Goal: Task Accomplishment & Management: Manage account settings

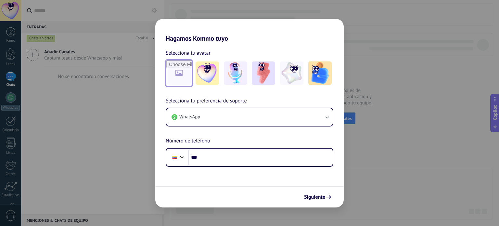
click at [179, 73] on input "file" at bounding box center [178, 72] width 25 height 25
type input "**********"
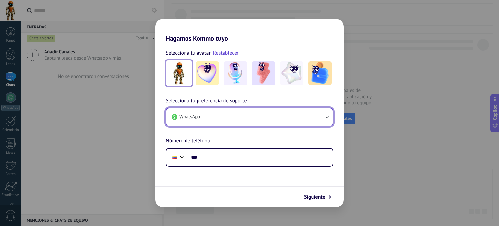
click at [219, 120] on button "WhatsApp" at bounding box center [249, 117] width 166 height 18
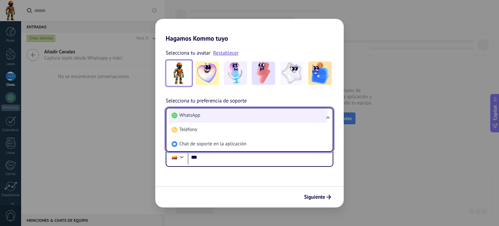
click at [227, 116] on li "WhatsApp" at bounding box center [248, 115] width 158 height 14
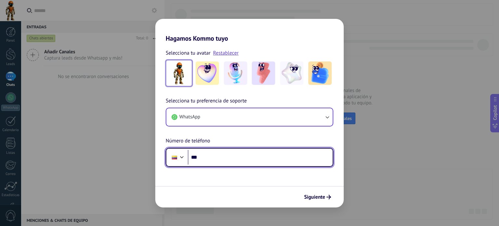
click at [225, 155] on input "***" at bounding box center [260, 157] width 145 height 15
paste input "**********"
type input "**********"
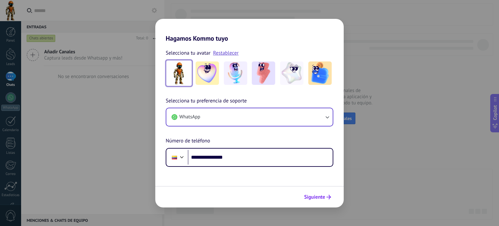
click at [320, 197] on span "Siguiente" at bounding box center [314, 196] width 21 height 5
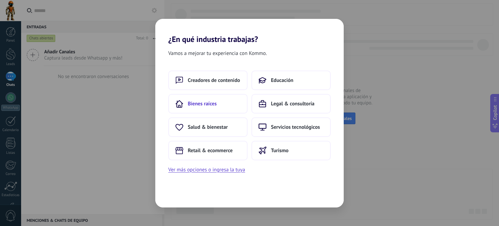
click at [212, 104] on span "Bienes raíces" at bounding box center [202, 103] width 29 height 6
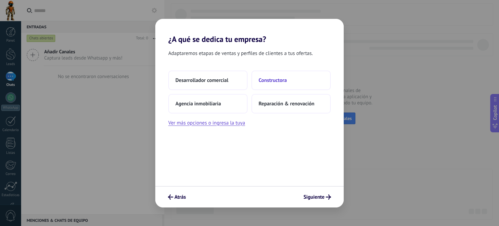
click at [273, 81] on span "Constructora" at bounding box center [272, 80] width 28 height 6
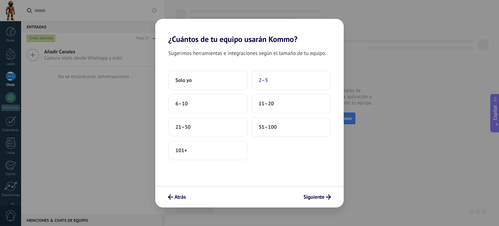
click at [265, 82] on span "2–5" at bounding box center [262, 80] width 9 height 6
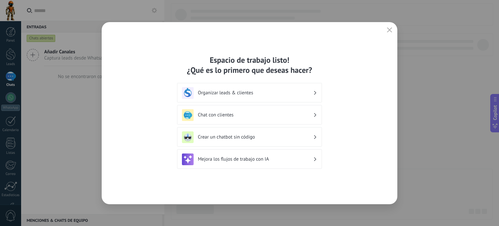
click at [251, 95] on h3 "Organizar leads & clientes" at bounding box center [255, 93] width 115 height 6
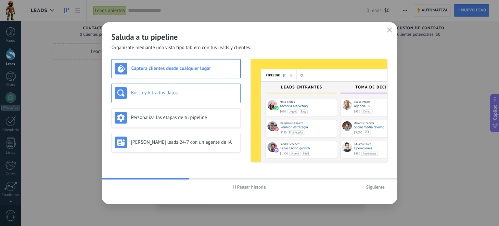
click at [185, 97] on div "Busca y filtra tus datos" at bounding box center [176, 93] width 122 height 12
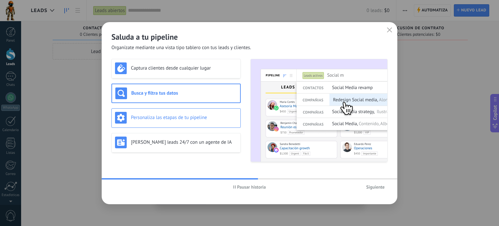
click at [200, 123] on div "Personaliza las etapas de tu pipeline" at bounding box center [175, 117] width 129 height 19
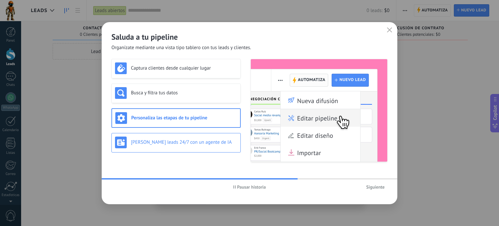
click at [182, 141] on h3 "[PERSON_NAME] leads 24/7 con un agente de IA" at bounding box center [184, 142] width 106 height 6
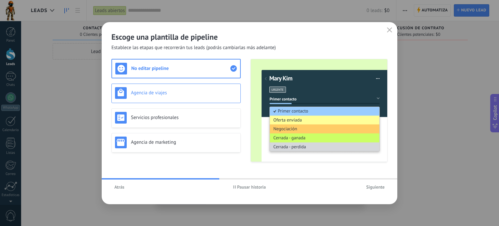
click at [172, 98] on div "Agencia de viajes" at bounding box center [176, 93] width 122 height 12
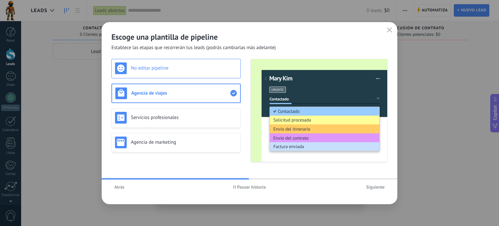
click at [166, 74] on div "No editar pipeline" at bounding box center [175, 68] width 129 height 19
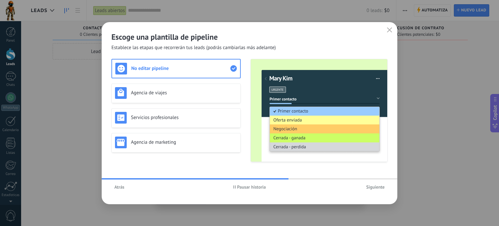
click at [247, 188] on span "Pausar historia" at bounding box center [251, 186] width 29 height 5
click at [155, 96] on div "Agencia de viajes" at bounding box center [176, 93] width 122 height 12
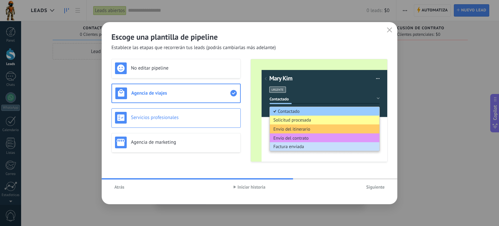
click at [161, 115] on h3 "Servicios profesionales" at bounding box center [184, 117] width 106 height 6
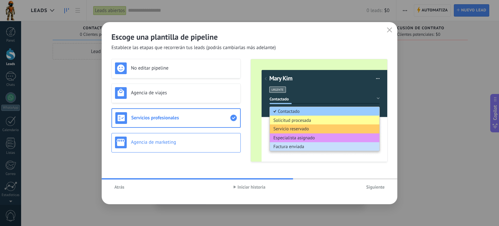
click at [165, 135] on div "Agencia de marketing" at bounding box center [175, 142] width 129 height 19
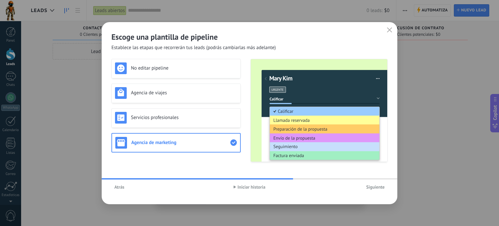
click at [243, 186] on span "Iniciar historia" at bounding box center [251, 186] width 28 height 5
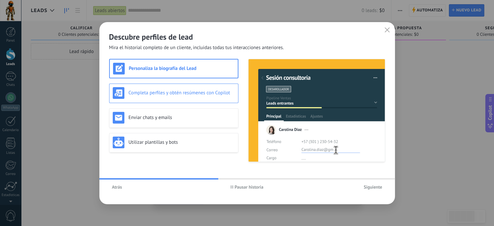
click at [155, 93] on h3 "Completa perfiles y obtén resúmenes con Copilot" at bounding box center [182, 93] width 106 height 6
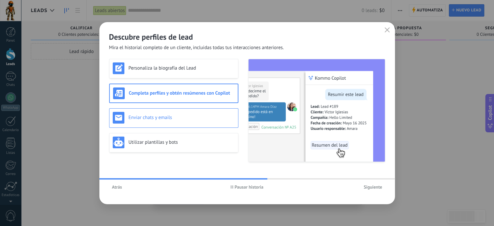
click at [168, 119] on h3 "Enviar chats y emails" at bounding box center [182, 117] width 106 height 6
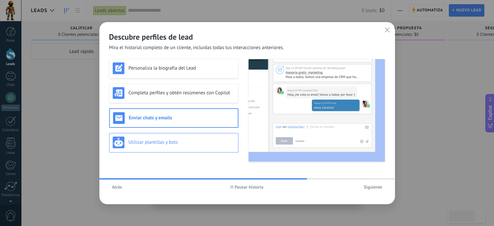
click at [174, 139] on h3 "Utilizar plantillas y bots" at bounding box center [182, 142] width 106 height 6
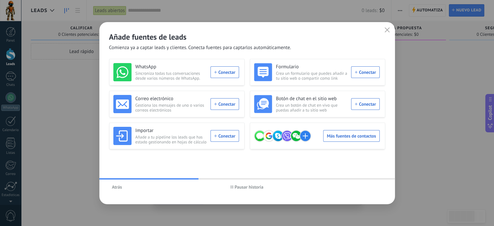
click at [240, 187] on span "Pausar historia" at bounding box center [248, 186] width 29 height 5
click at [218, 74] on div "WhatsApp Sincroniza todas tus conversaciones desde varios números de WhatsApp. …" at bounding box center [176, 72] width 126 height 18
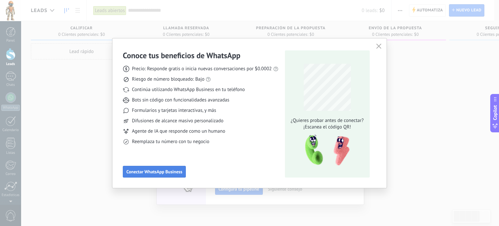
click at [164, 172] on span "Conectar WhatsApp Business" at bounding box center [154, 171] width 56 height 5
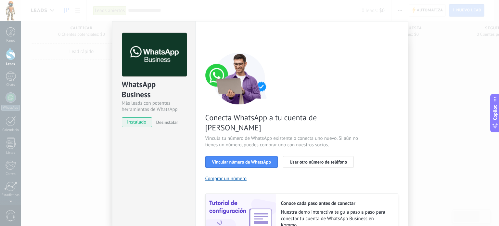
click at [448, 100] on div "WhatsApp Business Más leads con potentes herramientas de WhatsApp instalado Des…" at bounding box center [260, 113] width 478 height 226
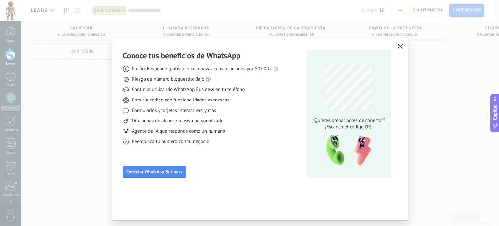
click at [403, 44] on button "button" at bounding box center [400, 46] width 8 height 9
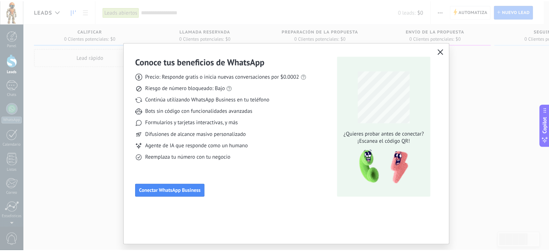
scroll to position [44, 0]
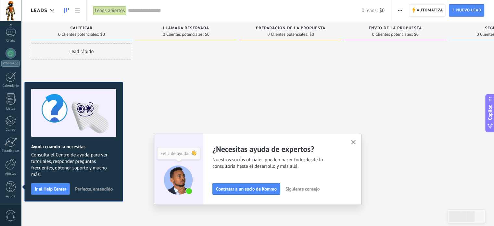
click at [90, 187] on span "Perfecto, entendido" at bounding box center [94, 188] width 38 height 5
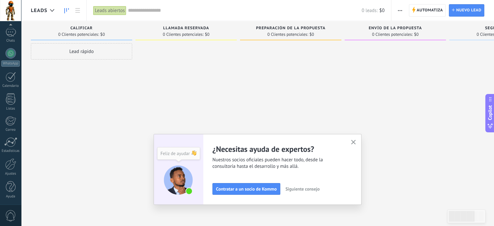
click at [355, 142] on icon "button" at bounding box center [353, 142] width 5 height 5
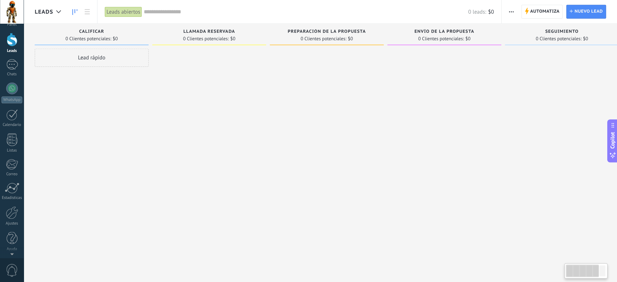
scroll to position [0, 0]
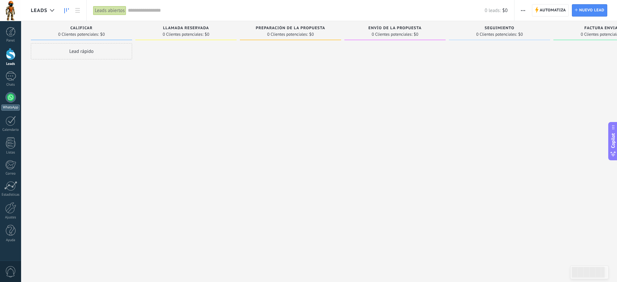
click at [12, 97] on div at bounding box center [11, 97] width 10 height 10
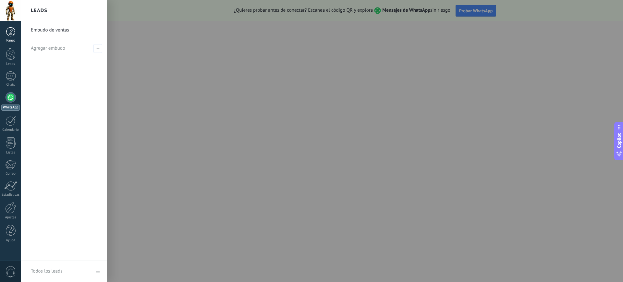
click at [13, 39] on div "Panel" at bounding box center [10, 41] width 19 height 4
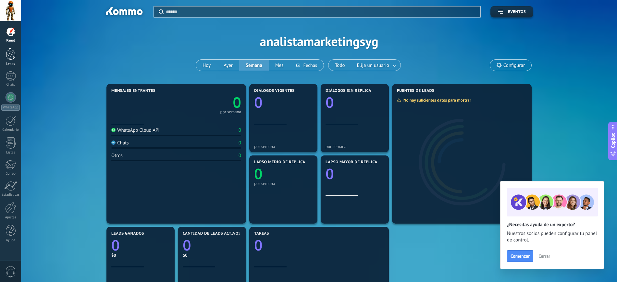
click at [5, 56] on link "Leads" at bounding box center [10, 57] width 21 height 18
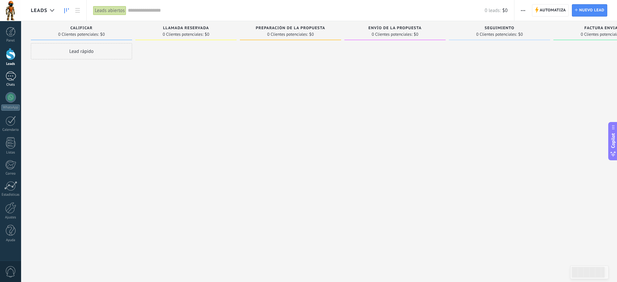
click at [11, 75] on div at bounding box center [11, 75] width 10 height 9
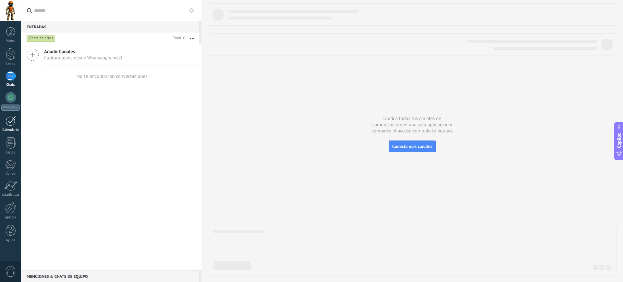
click at [12, 121] on div at bounding box center [11, 121] width 10 height 10
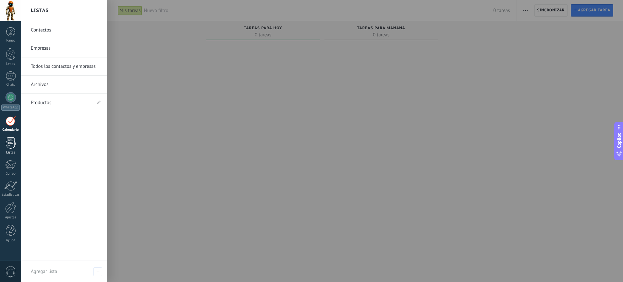
click at [14, 148] on div at bounding box center [11, 142] width 10 height 11
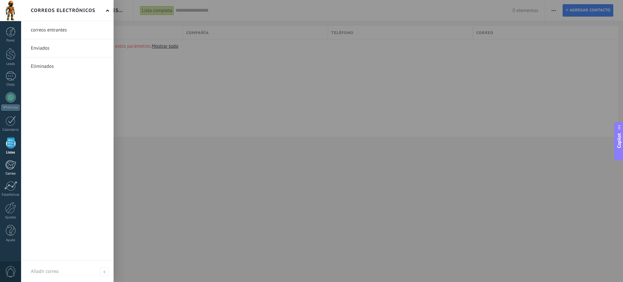
click at [9, 165] on div at bounding box center [10, 165] width 11 height 10
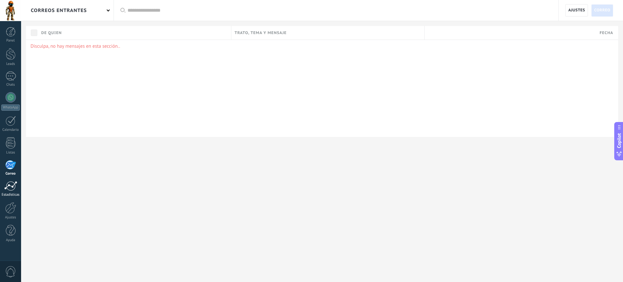
click at [10, 183] on div at bounding box center [10, 186] width 13 height 10
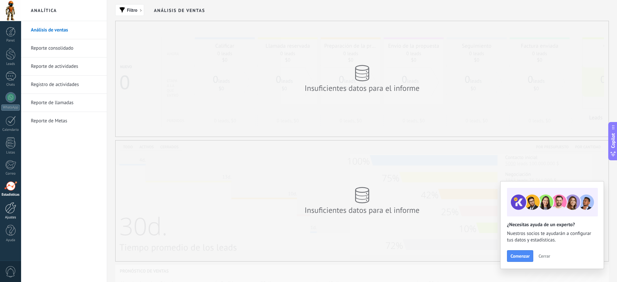
click at [10, 205] on div at bounding box center [10, 207] width 11 height 11
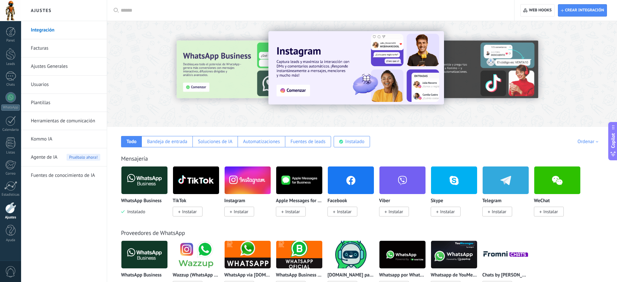
click at [343, 213] on span "Instalar" at bounding box center [344, 212] width 15 height 6
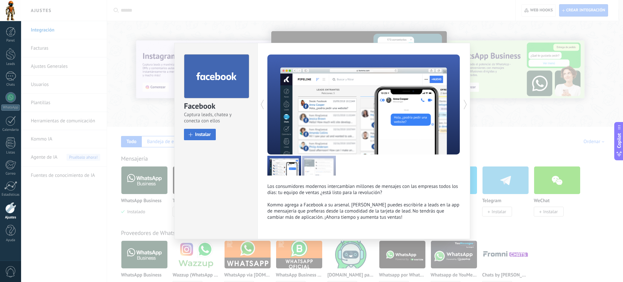
click at [200, 137] on span "Instalar" at bounding box center [203, 134] width 16 height 5
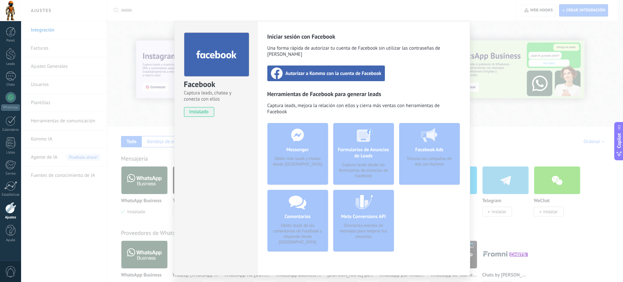
click at [320, 70] on span "Autorizar a Kommo con la cuenta de Facebook" at bounding box center [334, 73] width 96 height 6
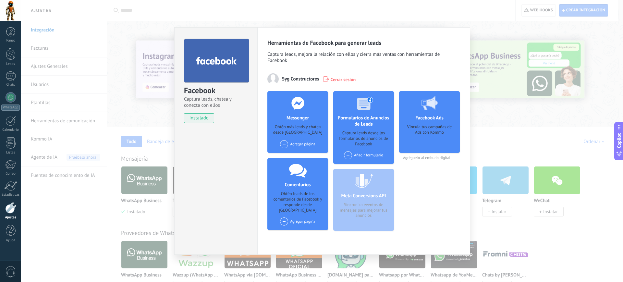
click at [297, 144] on div "Agregar página" at bounding box center [297, 144] width 35 height 8
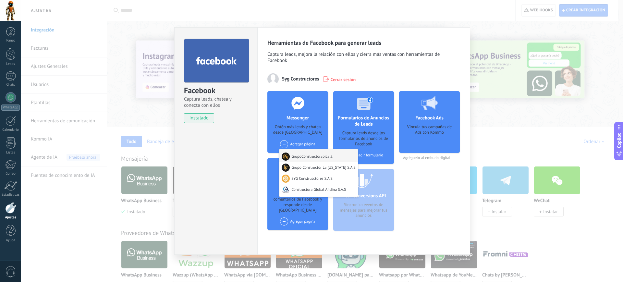
click at [303, 156] on div "GrupoConstructorapicalá." at bounding box center [319, 155] width 79 height 13
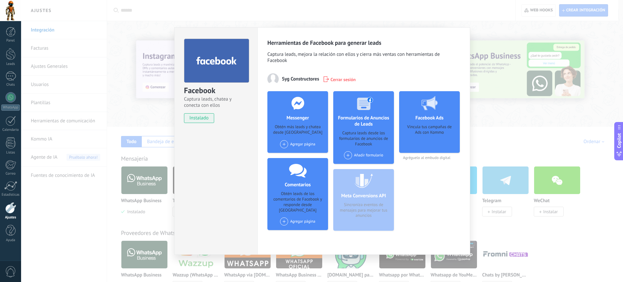
click at [291, 144] on div "Agregar página GrupoConstructorapicalá. Grupo Constructor La [US_STATE] S.A.S S…" at bounding box center [297, 144] width 35 height 8
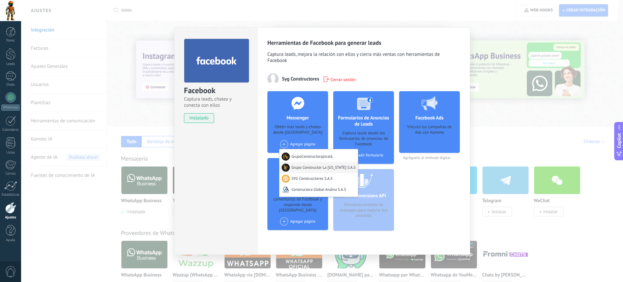
click at [303, 167] on div "Grupo Constructor La [US_STATE] S.A.S" at bounding box center [319, 167] width 79 height 11
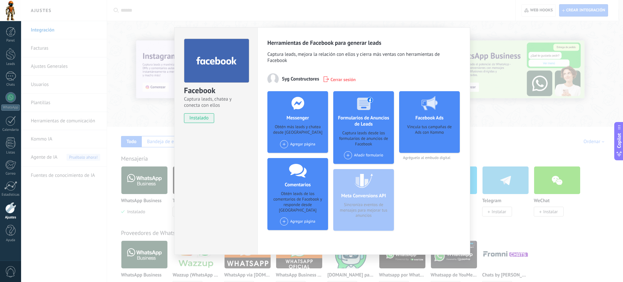
click at [299, 145] on div "Agregar página GrupoConstructorapicalá. Grupo Constructor La [US_STATE] S.A.S S…" at bounding box center [297, 144] width 35 height 8
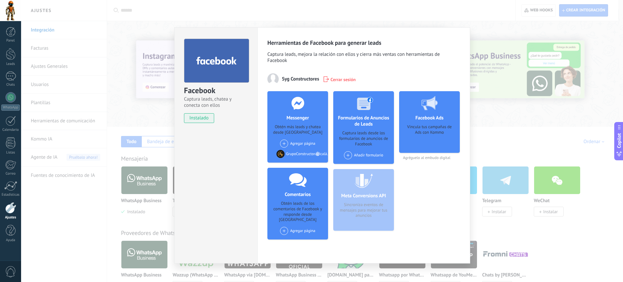
click at [296, 142] on div "Agregar página Grupo Constructor La [US_STATE] S.A.S SYG Construcctores S.A.S C…" at bounding box center [297, 144] width 35 height 8
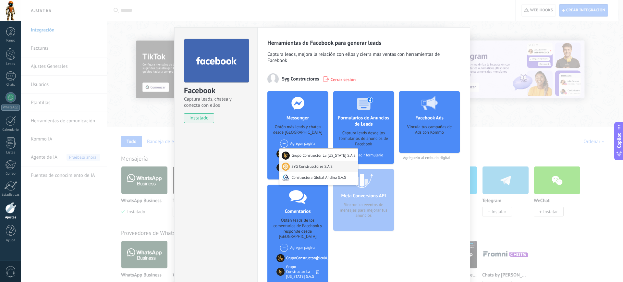
click at [304, 165] on div "SYG Construcctores S.A.S" at bounding box center [319, 166] width 79 height 11
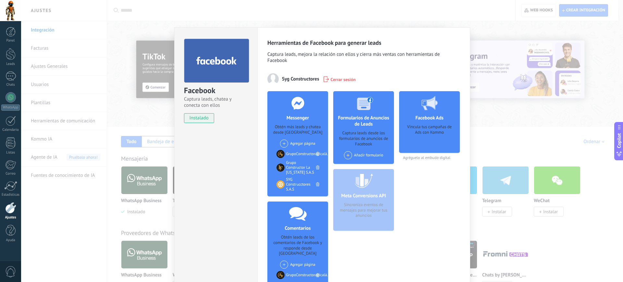
click at [285, 144] on span at bounding box center [284, 144] width 8 height 8
click at [292, 156] on div "Constructora Global Andina S.A.S" at bounding box center [314, 156] width 69 height 14
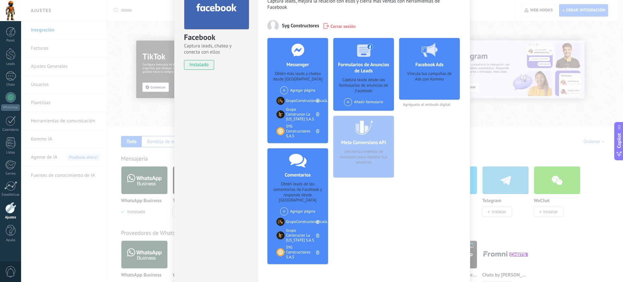
scroll to position [54, 0]
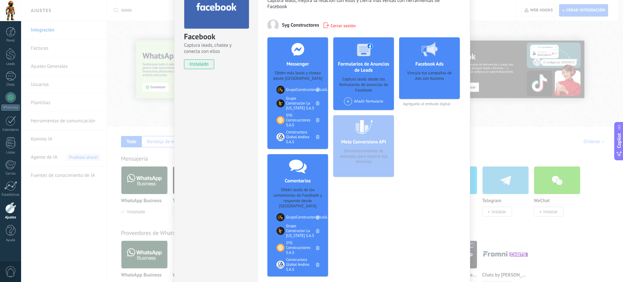
click at [360, 101] on div "Añadir formulario" at bounding box center [363, 101] width 39 height 8
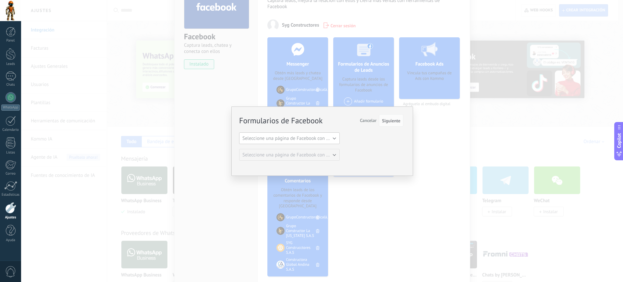
click at [335, 138] on button "Seleccione una página de Facebook con formas" at bounding box center [289, 138] width 101 height 12
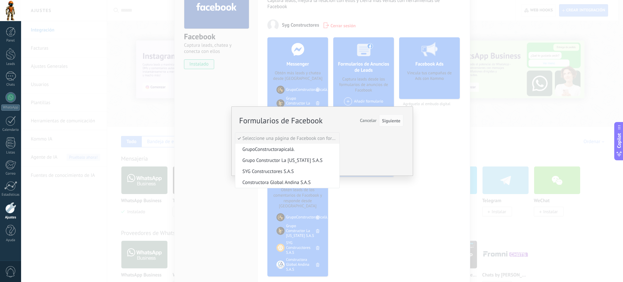
click at [335, 138] on span "Seleccione una página de Facebook con formas" at bounding box center [286, 138] width 102 height 6
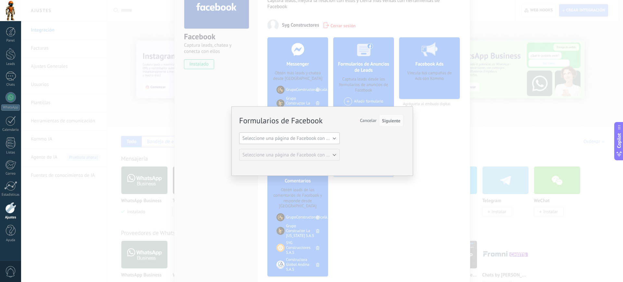
click at [334, 140] on span "Seleccione una página de Facebook con formas" at bounding box center [292, 138] width 98 height 6
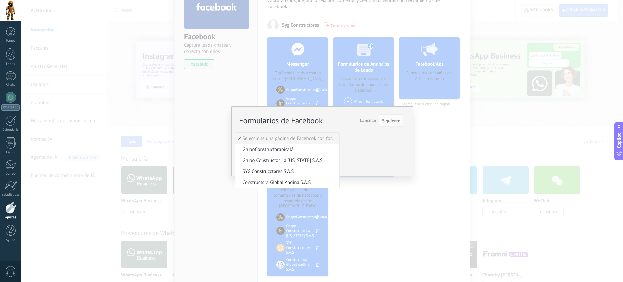
click at [334, 140] on span "Seleccione una página de Facebook con formas" at bounding box center [286, 138] width 102 height 6
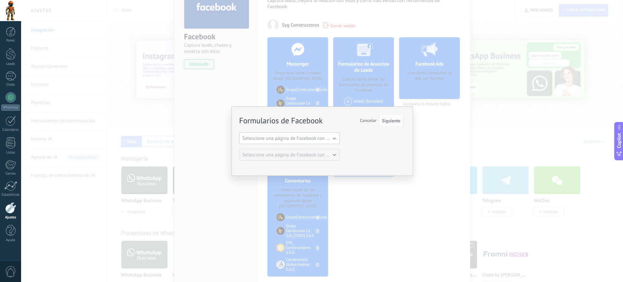
click at [333, 143] on button "Seleccione una página de Facebook con formas" at bounding box center [289, 138] width 101 height 12
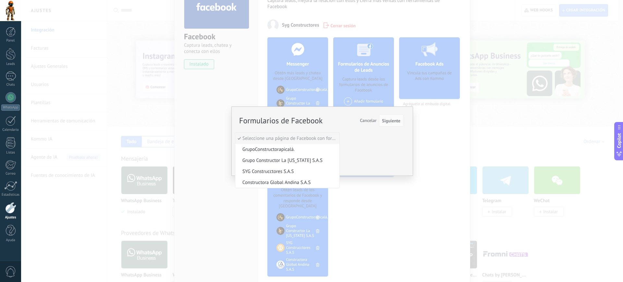
click at [333, 143] on li "Seleccione una página de Facebook con formas" at bounding box center [287, 138] width 104 height 11
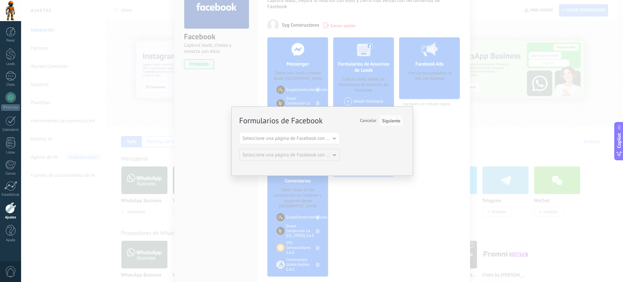
click at [369, 118] on span "Cancelar" at bounding box center [368, 121] width 17 height 6
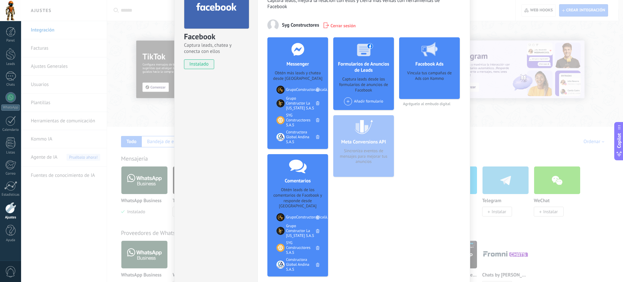
click at [434, 78] on div "Vincula tus campañas de Ads con Kommo" at bounding box center [430, 82] width 50 height 24
click at [429, 102] on span "Agréguelo al embudo digital" at bounding box center [429, 104] width 61 height 5
click at [429, 70] on div "Vincula tus campañas de Ads con Kommo" at bounding box center [430, 82] width 50 height 24
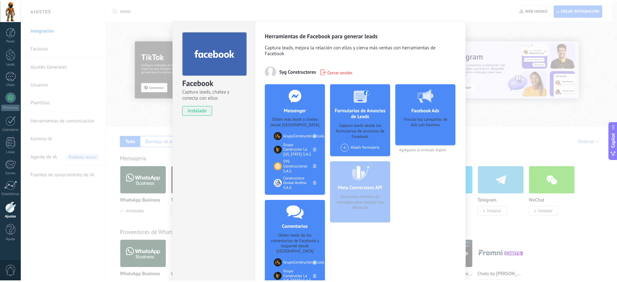
scroll to position [0, 0]
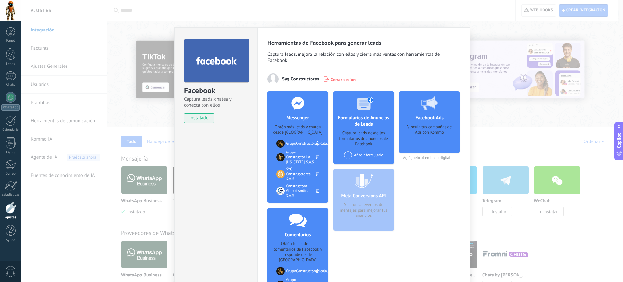
click at [487, 56] on div "Facebook Captura leads, chatea y conecta con ellos instalado Desinstalar Herram…" at bounding box center [322, 141] width 602 height 282
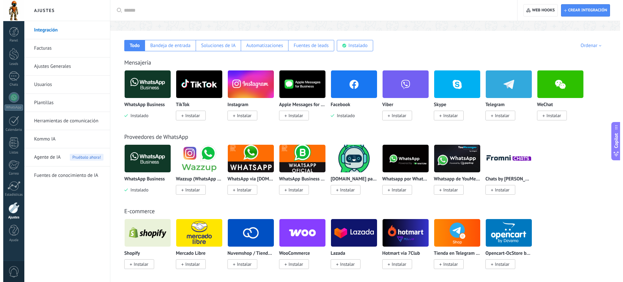
scroll to position [56, 0]
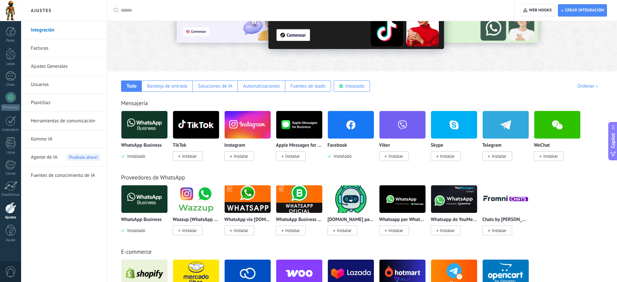
click at [241, 157] on span "Instalar" at bounding box center [241, 156] width 15 height 6
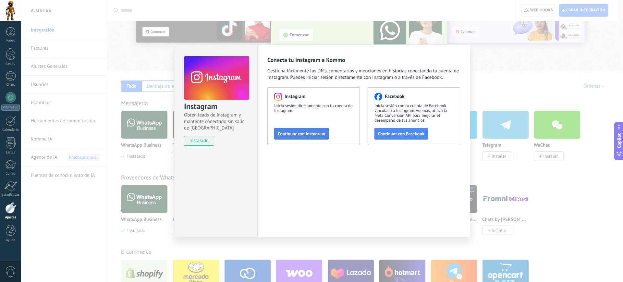
click at [305, 134] on span "Continuar con Instagram" at bounding box center [301, 133] width 47 height 5
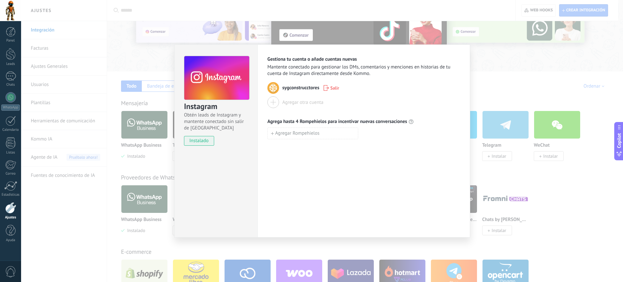
click at [295, 103] on div "Agregar otra cuenta" at bounding box center [302, 102] width 41 height 6
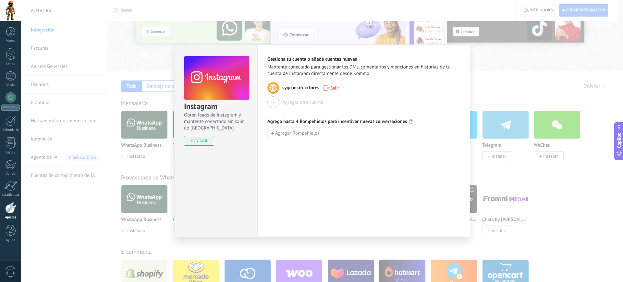
click at [283, 103] on div "Agregar otra cuenta" at bounding box center [302, 102] width 41 height 6
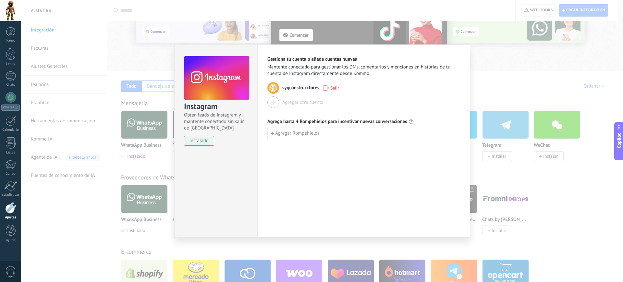
click at [285, 105] on div "Agregar otra cuenta" at bounding box center [302, 102] width 41 height 6
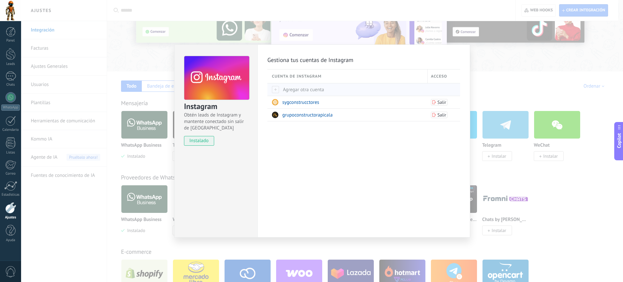
click at [285, 87] on span "Agregar otra cuenta" at bounding box center [298, 90] width 52 height 6
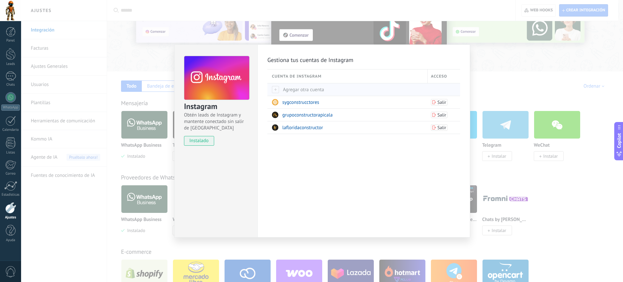
click at [299, 87] on span "Agregar otra cuenta" at bounding box center [298, 90] width 52 height 6
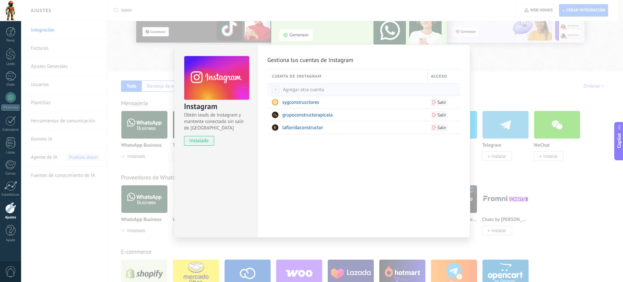
click at [312, 89] on span "Agregar otra cuenta" at bounding box center [298, 90] width 52 height 6
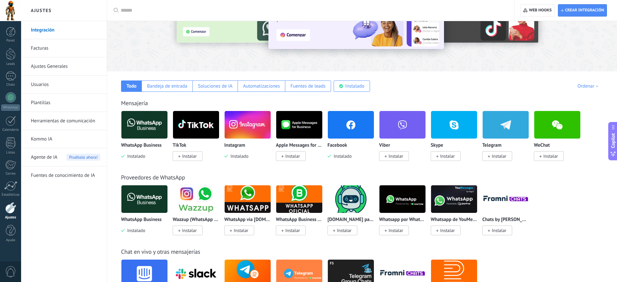
click at [42, 49] on link "Facturas" at bounding box center [65, 48] width 69 height 18
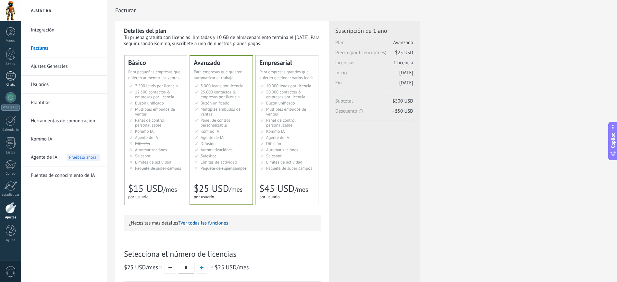
click at [11, 80] on div at bounding box center [11, 75] width 10 height 9
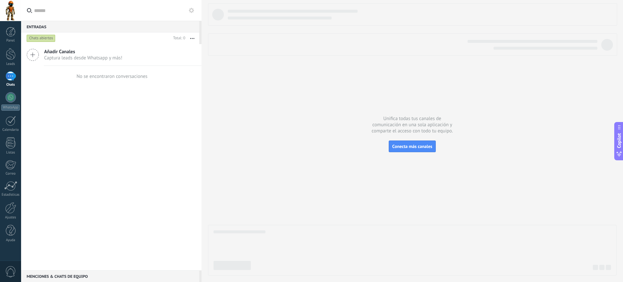
click at [122, 82] on div "No se encontraron conversaciones" at bounding box center [111, 76] width 72 height 21
click at [98, 60] on span "Captura leads desde Whatsapp y más!" at bounding box center [83, 58] width 78 height 6
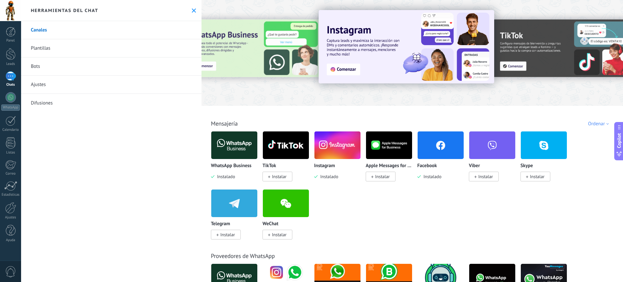
click at [332, 150] on img at bounding box center [338, 145] width 46 height 31
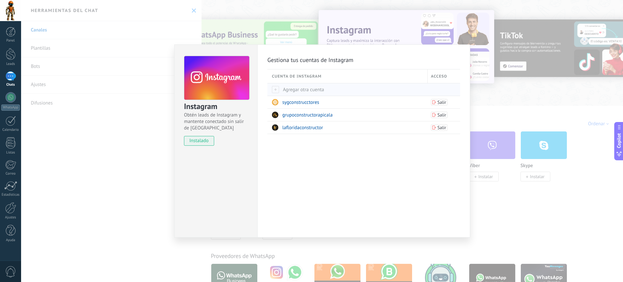
click at [286, 88] on span "Agregar otra cuenta" at bounding box center [298, 90] width 52 height 6
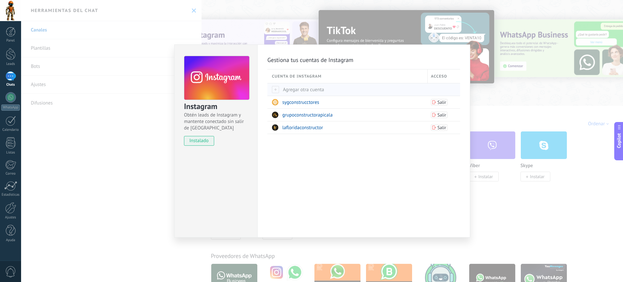
click at [304, 93] on span "Agregar otra cuenta" at bounding box center [298, 90] width 52 height 6
